Goal: Information Seeking & Learning: Learn about a topic

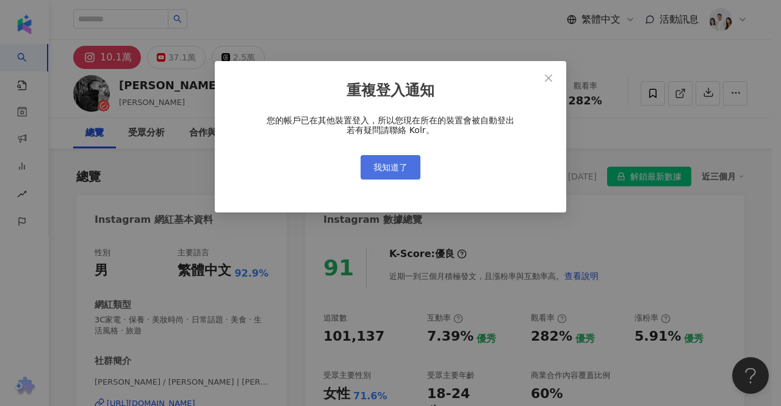
click at [405, 163] on span "我知道了" at bounding box center [390, 167] width 34 height 10
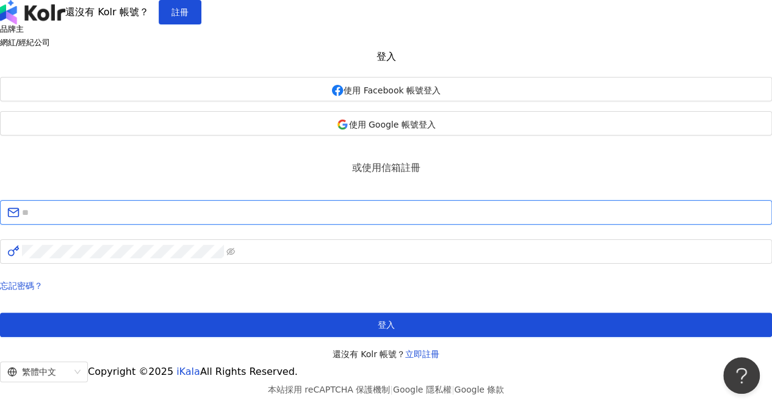
type input "**********"
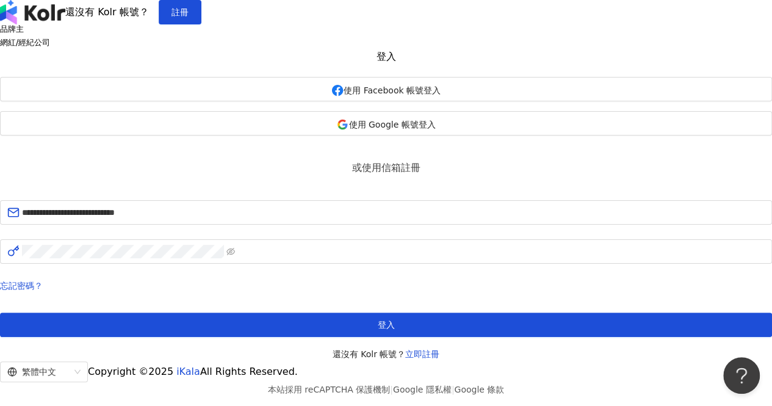
drag, startPoint x: 356, startPoint y: 349, endPoint x: 352, endPoint y: 367, distance: 18.2
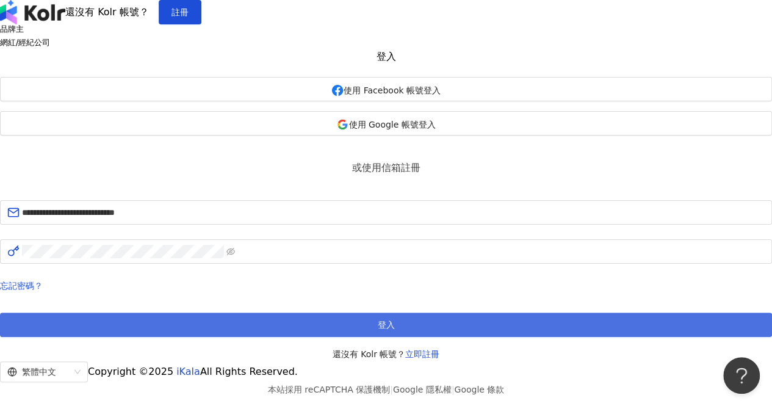
click at [356, 350] on div "忘記密碼？ 登入 還沒有 Kolr 帳號？ 立即註冊" at bounding box center [386, 319] width 772 height 83
click at [352, 337] on button "登入" at bounding box center [386, 324] width 772 height 24
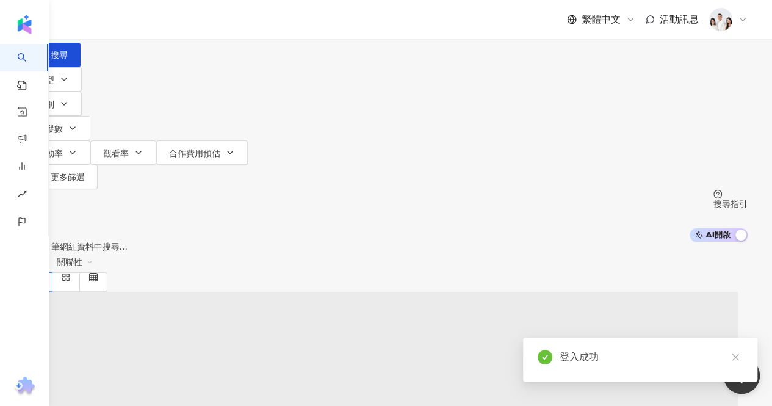
drag, startPoint x: 362, startPoint y: 59, endPoint x: 355, endPoint y: 73, distance: 15.6
click at [362, 58] on div "不分平台 台灣 搜尋" at bounding box center [385, 33] width 723 height 67
click at [202, 23] on input "search" at bounding box center [152, 11] width 99 height 23
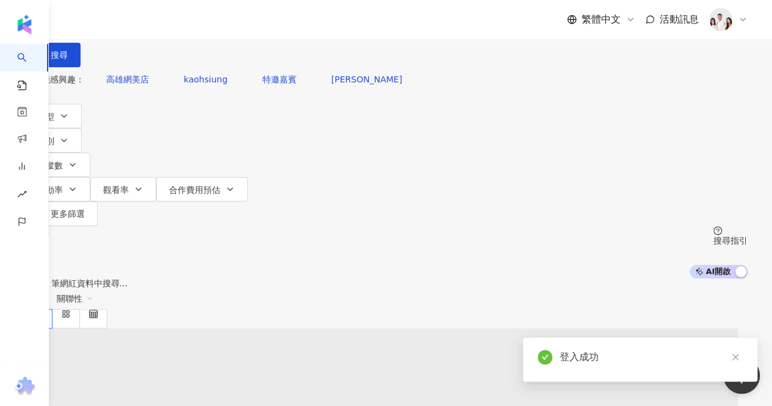
paste input "**********"
type input "**********"
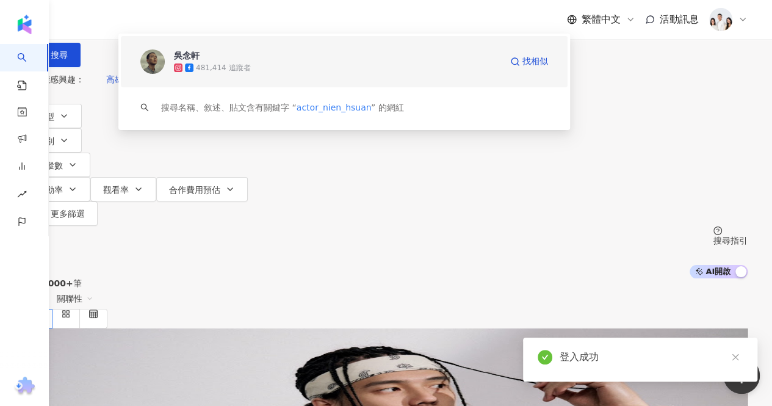
click at [287, 62] on span "吳念軒" at bounding box center [337, 55] width 327 height 12
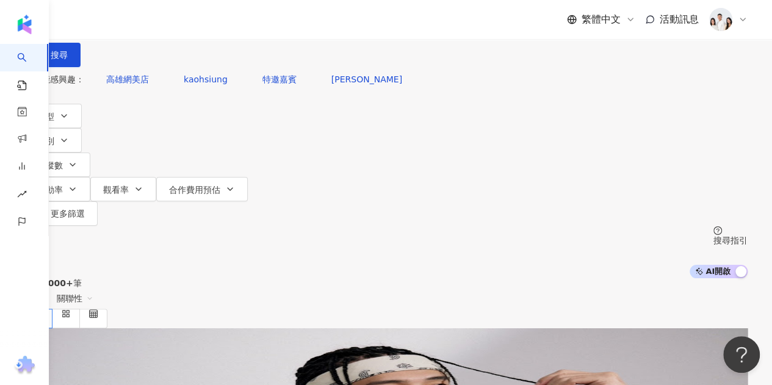
drag, startPoint x: 227, startPoint y: 60, endPoint x: 229, endPoint y: 67, distance: 7.1
click at [228, 60] on div "不分平台 台灣 搜尋 b906f932-fae7-4d26-af6e-5f453d437b94 吳念軒 481,414 追蹤者 搜尋名稱、敘述、貼文含有關鍵字…" at bounding box center [385, 33] width 723 height 67
paste input "**********"
type input "**********"
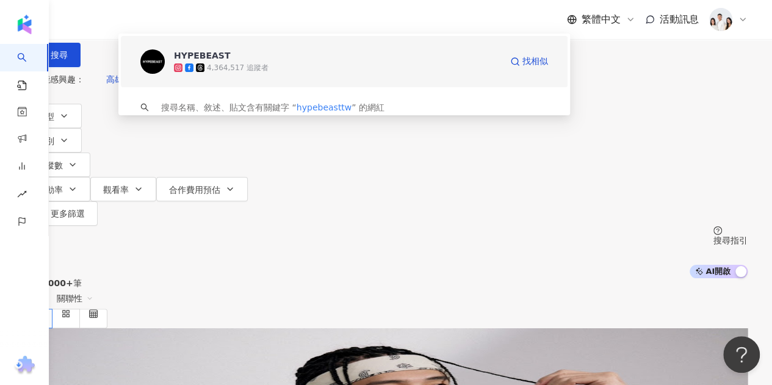
click at [275, 62] on span "HYPEBEAST" at bounding box center [337, 55] width 327 height 12
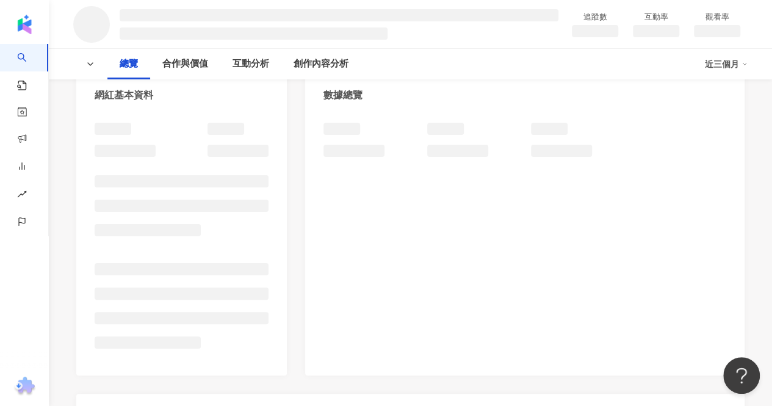
scroll to position [183, 0]
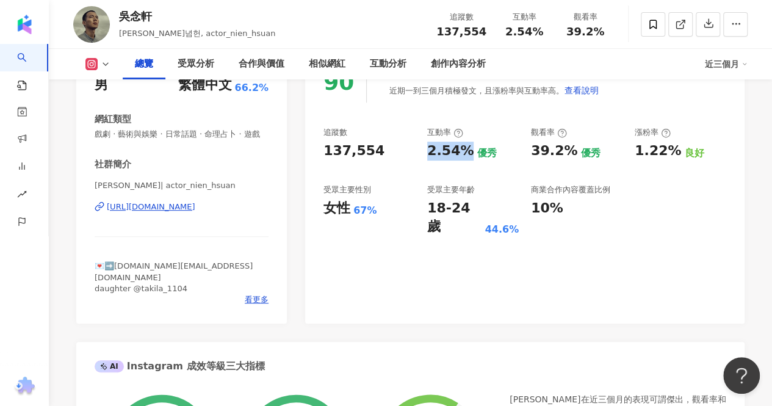
drag, startPoint x: 431, startPoint y: 152, endPoint x: 460, endPoint y: 145, distance: 30.1
click at [463, 145] on div "2.54%" at bounding box center [450, 151] width 46 height 19
copy div "2.54%"
click at [462, 193] on div "受眾主要年齡" at bounding box center [451, 189] width 48 height 11
drag, startPoint x: 533, startPoint y: 150, endPoint x: 569, endPoint y: 154, distance: 36.3
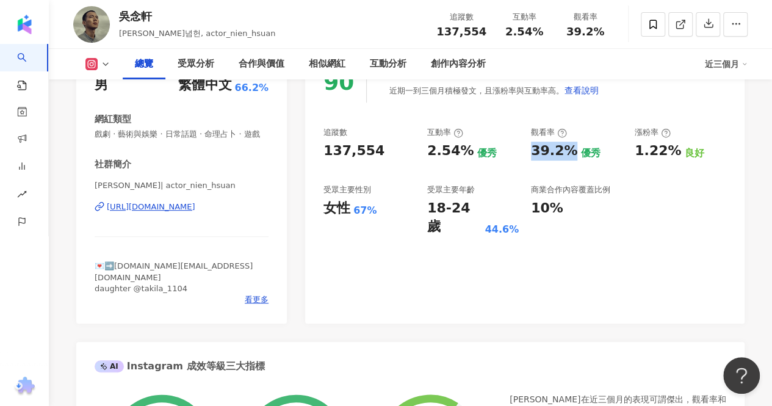
click at [569, 154] on div "39.2%" at bounding box center [554, 151] width 46 height 19
copy div "39.2%"
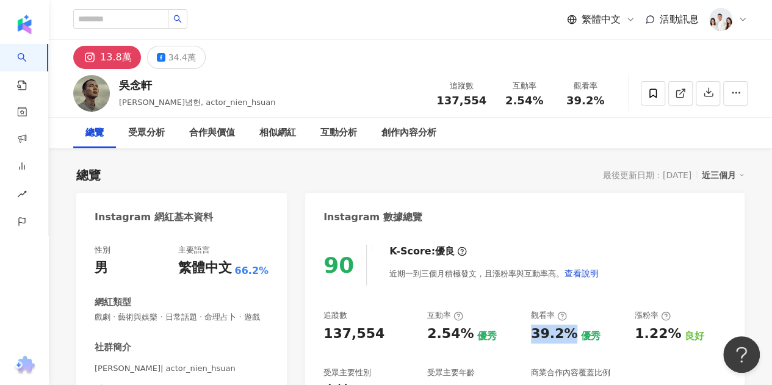
scroll to position [183, 0]
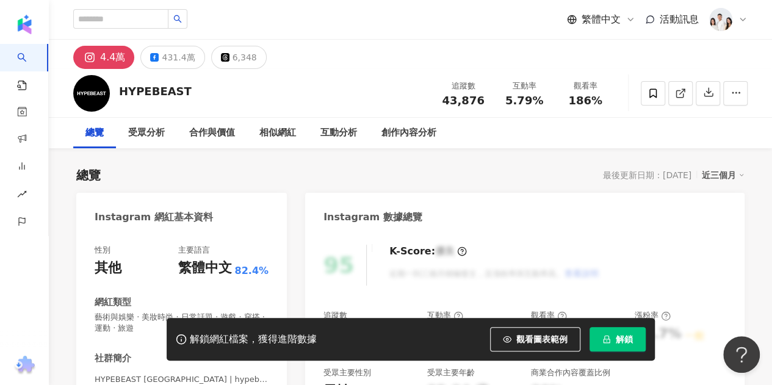
click at [606, 337] on icon "lock" at bounding box center [606, 339] width 9 height 9
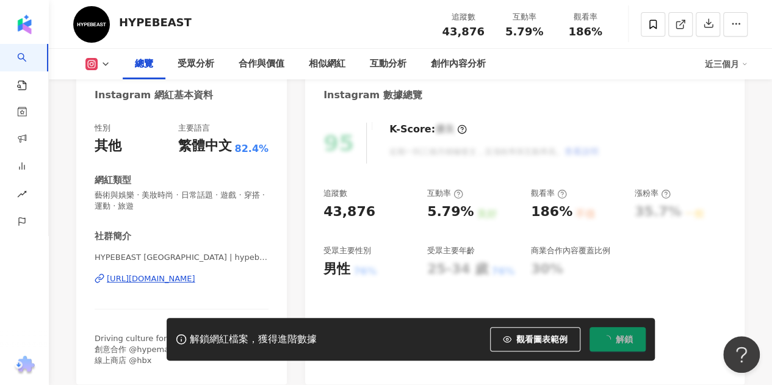
click at [431, 211] on div "5.79%" at bounding box center [450, 212] width 46 height 19
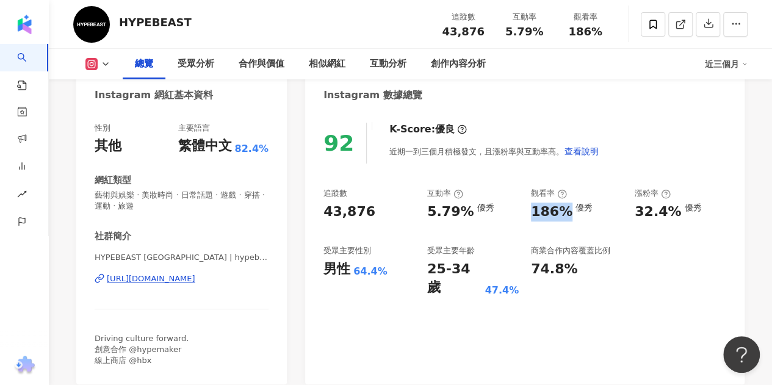
drag, startPoint x: 533, startPoint y: 213, endPoint x: 564, endPoint y: 213, distance: 30.5
click at [564, 213] on div "186%" at bounding box center [551, 212] width 41 height 19
copy div "186%"
click at [537, 271] on div "74.8%" at bounding box center [554, 269] width 46 height 19
click at [457, 274] on div "25-34 歲" at bounding box center [454, 279] width 54 height 38
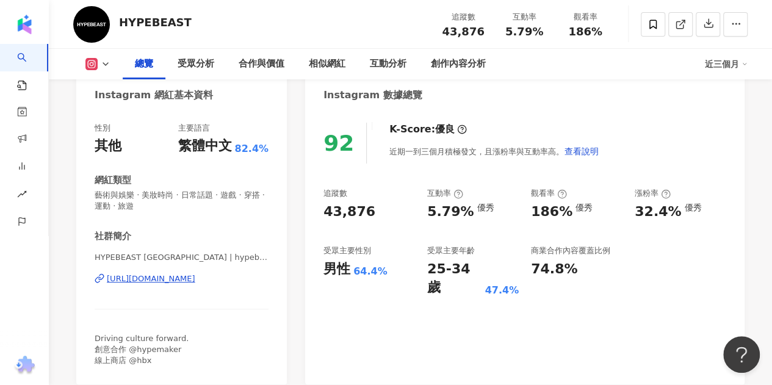
click at [353, 271] on div "64.4%" at bounding box center [370, 271] width 34 height 13
click at [395, 270] on div "男性 64.4%" at bounding box center [369, 269] width 92 height 19
click at [510, 284] on div "47.4%" at bounding box center [502, 290] width 34 height 13
drag, startPoint x: 432, startPoint y: 211, endPoint x: 426, endPoint y: 209, distance: 6.4
click at [430, 209] on div "5.79%" at bounding box center [450, 212] width 46 height 19
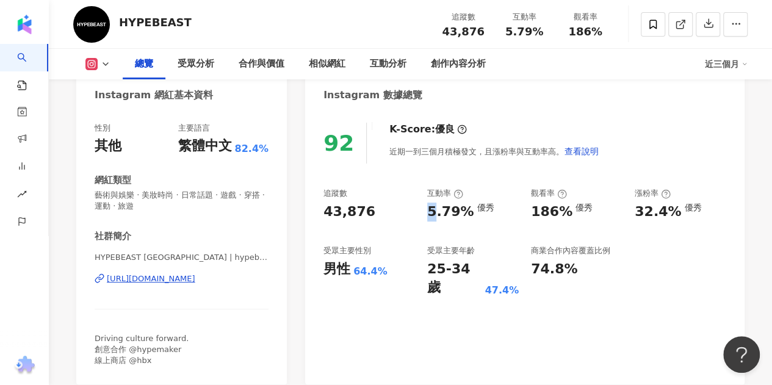
click at [425, 217] on div "追蹤數 43,876 互動率 5.79% 優秀 觀看率 186% 優秀 漲粉率 32.4% 優秀 受眾主要性別 男性 64.4% 受眾主要年齡 25-34 歲…" at bounding box center [524, 242] width 403 height 109
drag, startPoint x: 424, startPoint y: 211, endPoint x: 469, endPoint y: 215, distance: 44.8
click at [469, 215] on div "追蹤數 43,876 互動率 5.79% 優秀 觀看率 186% 優秀 漲粉率 32.4% 優秀 受眾主要性別 男性 64.4% 受眾主要年齡 25-34 歲…" at bounding box center [524, 242] width 403 height 109
copy div "5.79%"
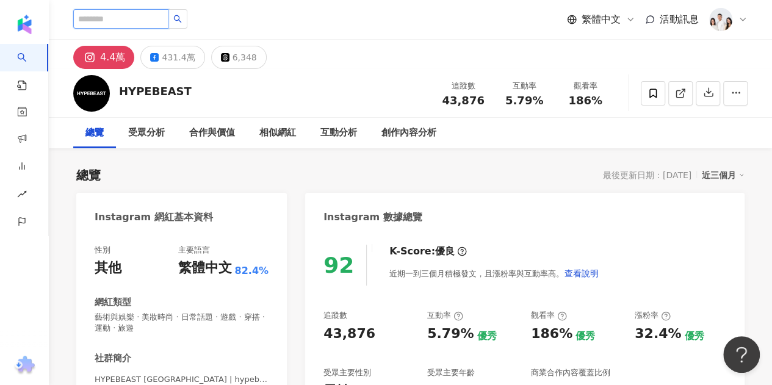
click at [128, 22] on input "search" at bounding box center [120, 19] width 95 height 20
paste input "***"
type input "***"
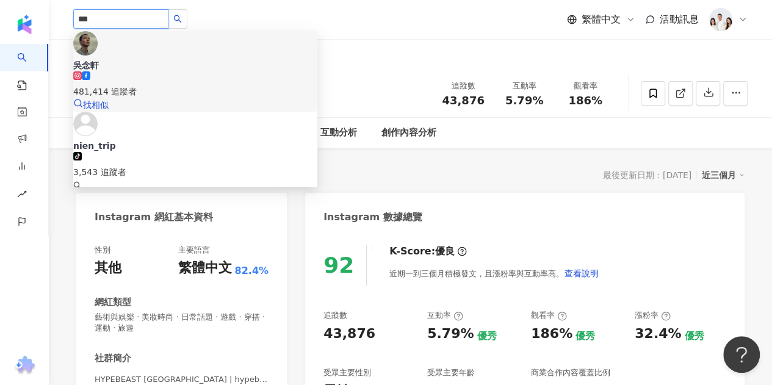
click at [188, 85] on div "481,414 追蹤者" at bounding box center [195, 91] width 244 height 13
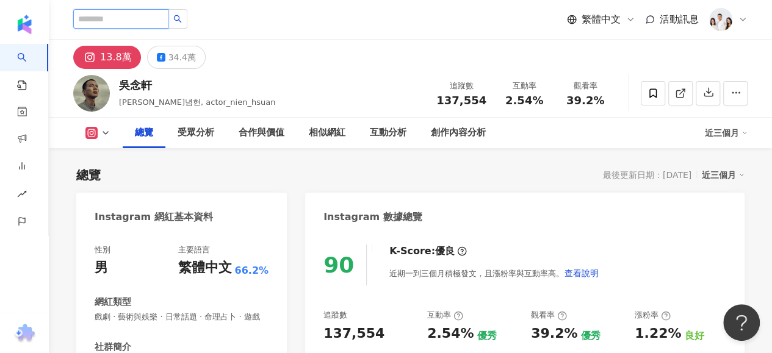
click at [168, 15] on input "search" at bounding box center [120, 19] width 95 height 20
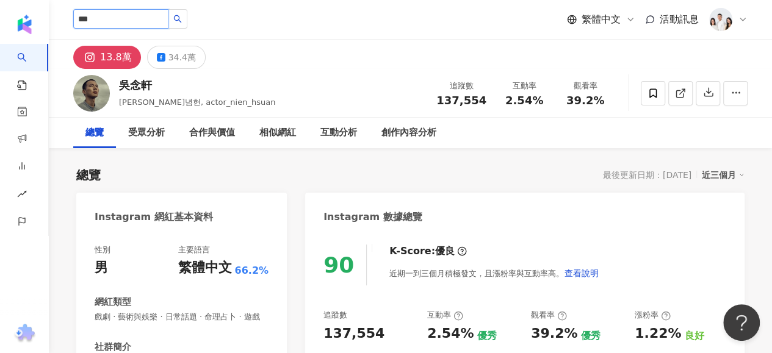
type input "**"
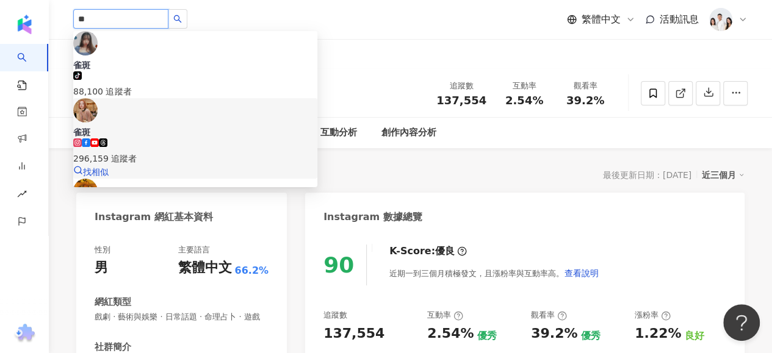
click at [167, 152] on div "296,159 追蹤者" at bounding box center [195, 158] width 244 height 13
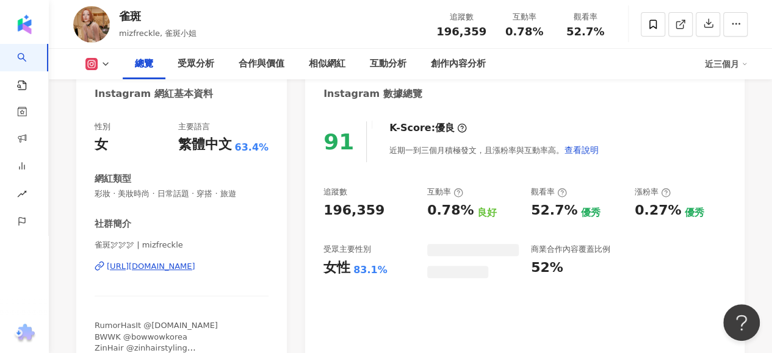
scroll to position [244, 0]
